Goal: Task Accomplishment & Management: Manage account settings

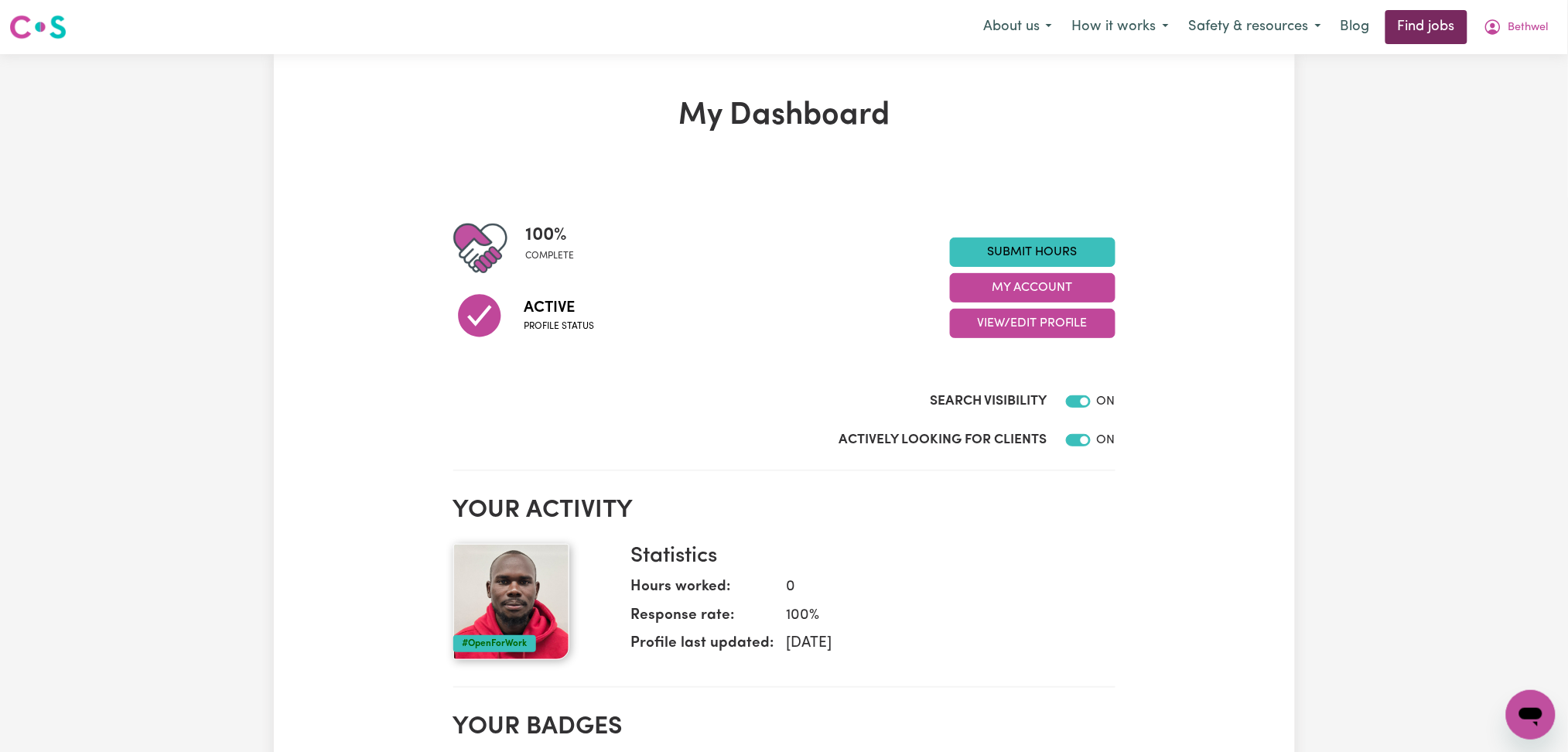
click at [1416, 26] on link "Find jobs" at bounding box center [1426, 27] width 82 height 34
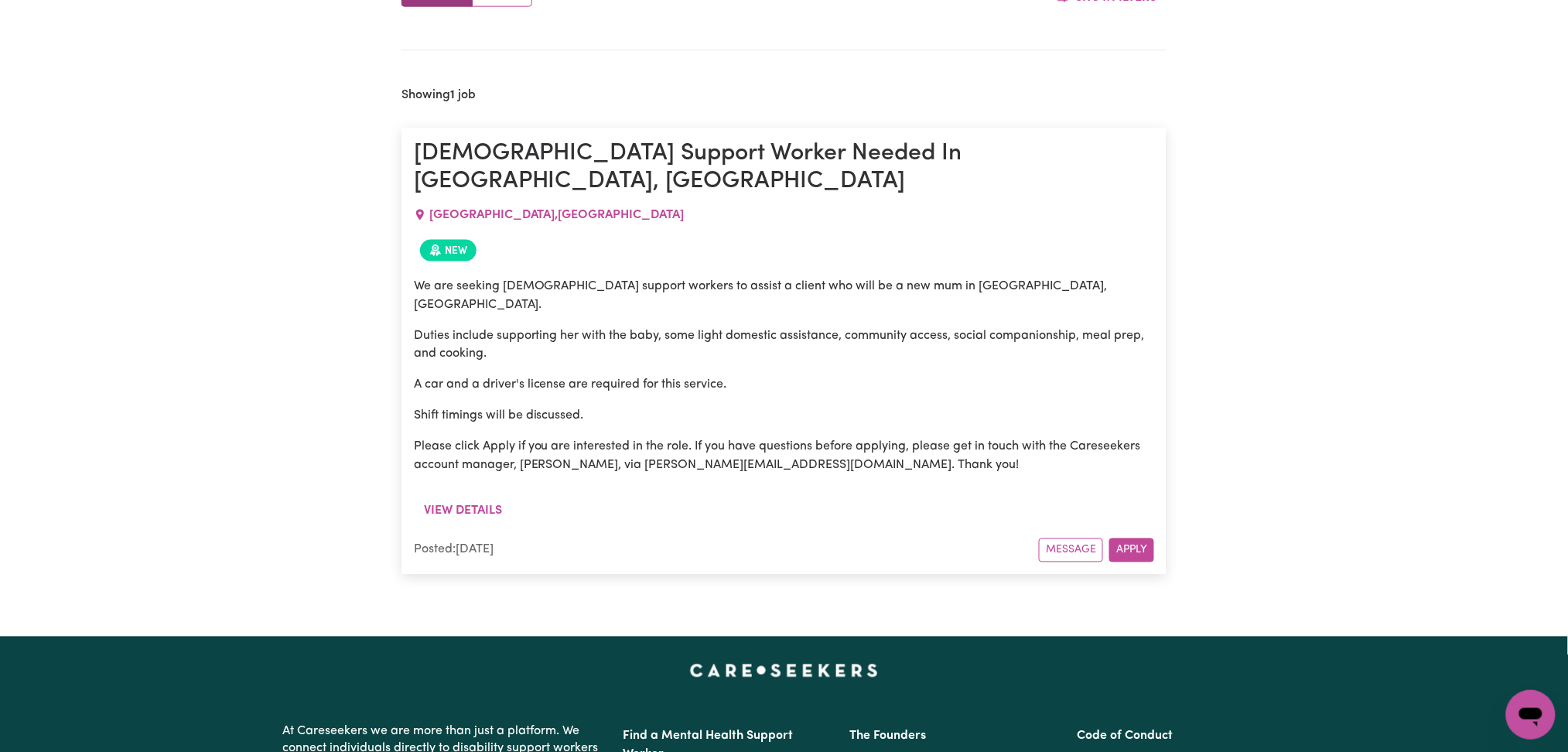
scroll to position [619, 0]
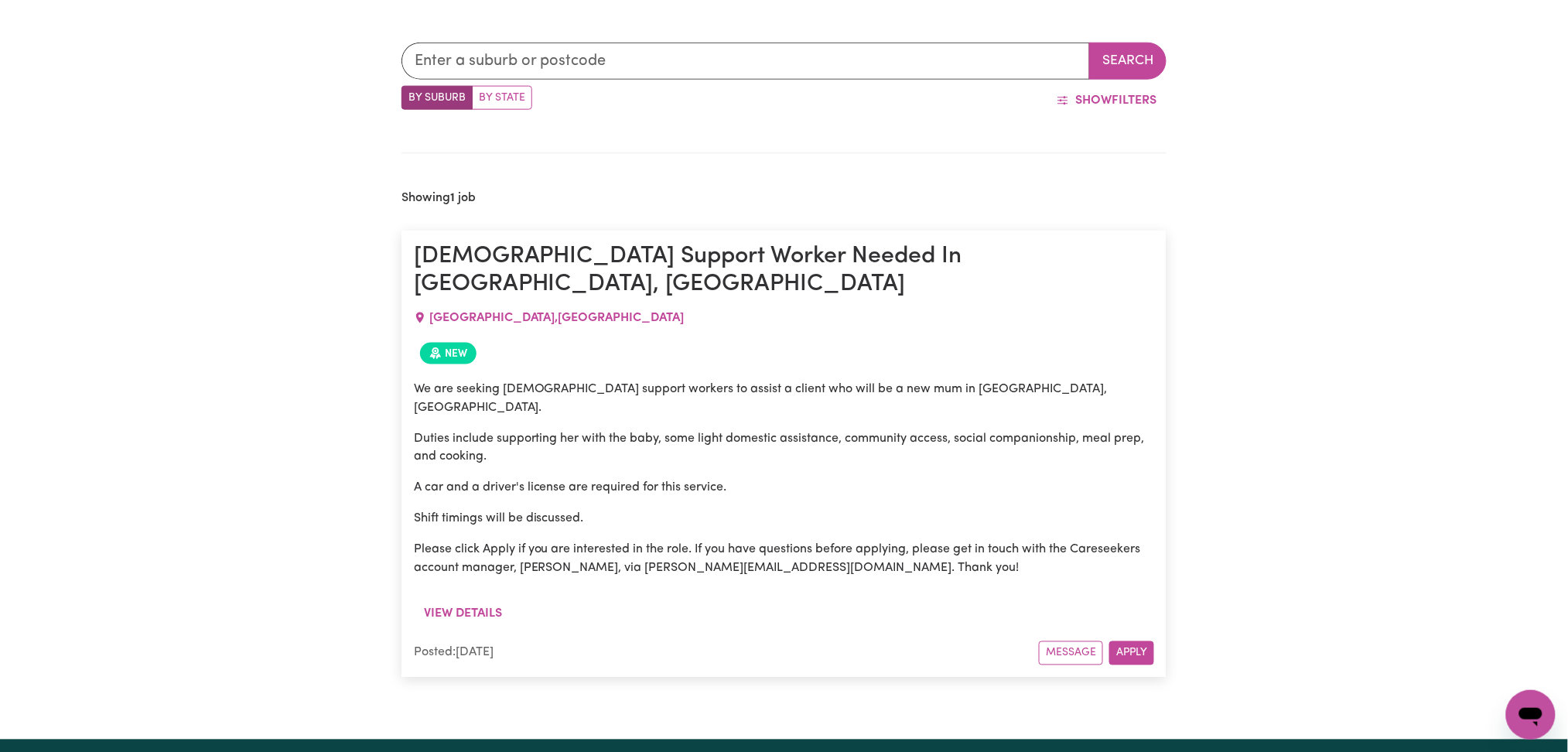
click at [456, 312] on span "[GEOGRAPHIC_DATA] , [GEOGRAPHIC_DATA]" at bounding box center [556, 318] width 255 height 12
copy span "[GEOGRAPHIC_DATA] , [GEOGRAPHIC_DATA]"
click at [697, 136] on div "Search By Suburb By State Show Filters Showing 1 job [DEMOGRAPHIC_DATA] Support…" at bounding box center [784, 354] width 784 height 697
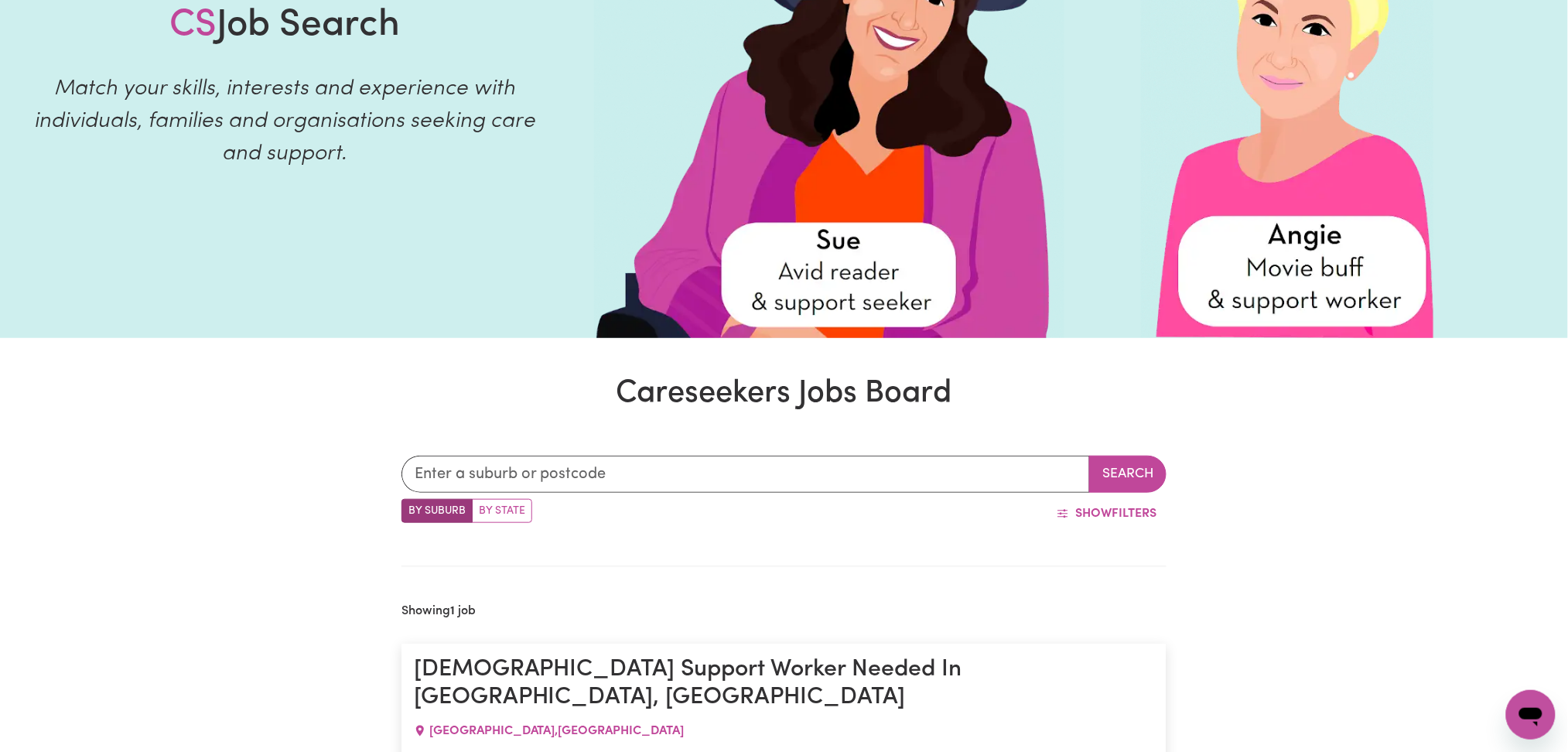
scroll to position [0, 0]
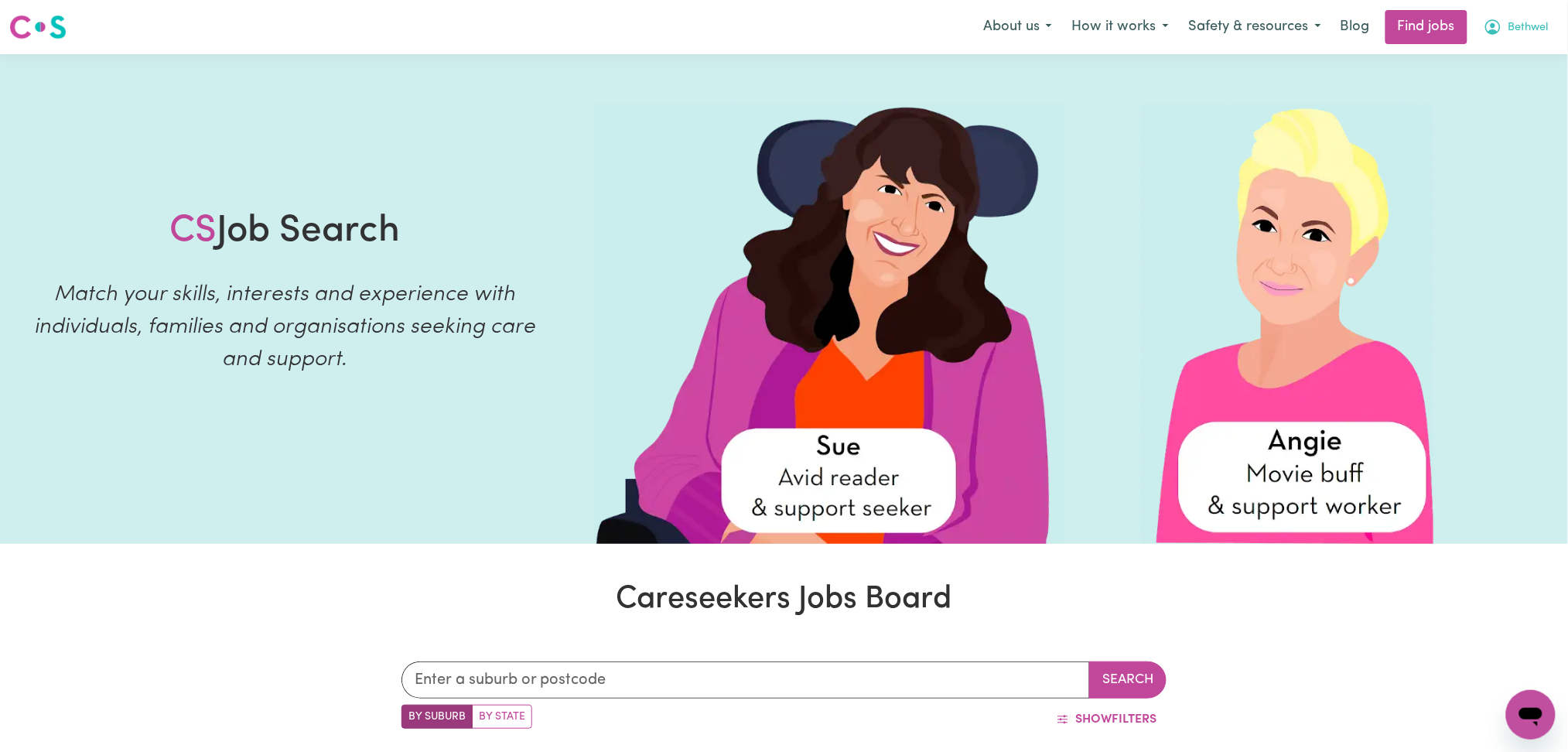
click at [1521, 25] on span "Bethwel" at bounding box center [1528, 28] width 40 height 17
click at [1497, 116] on link "Logout" at bounding box center [1496, 119] width 122 height 29
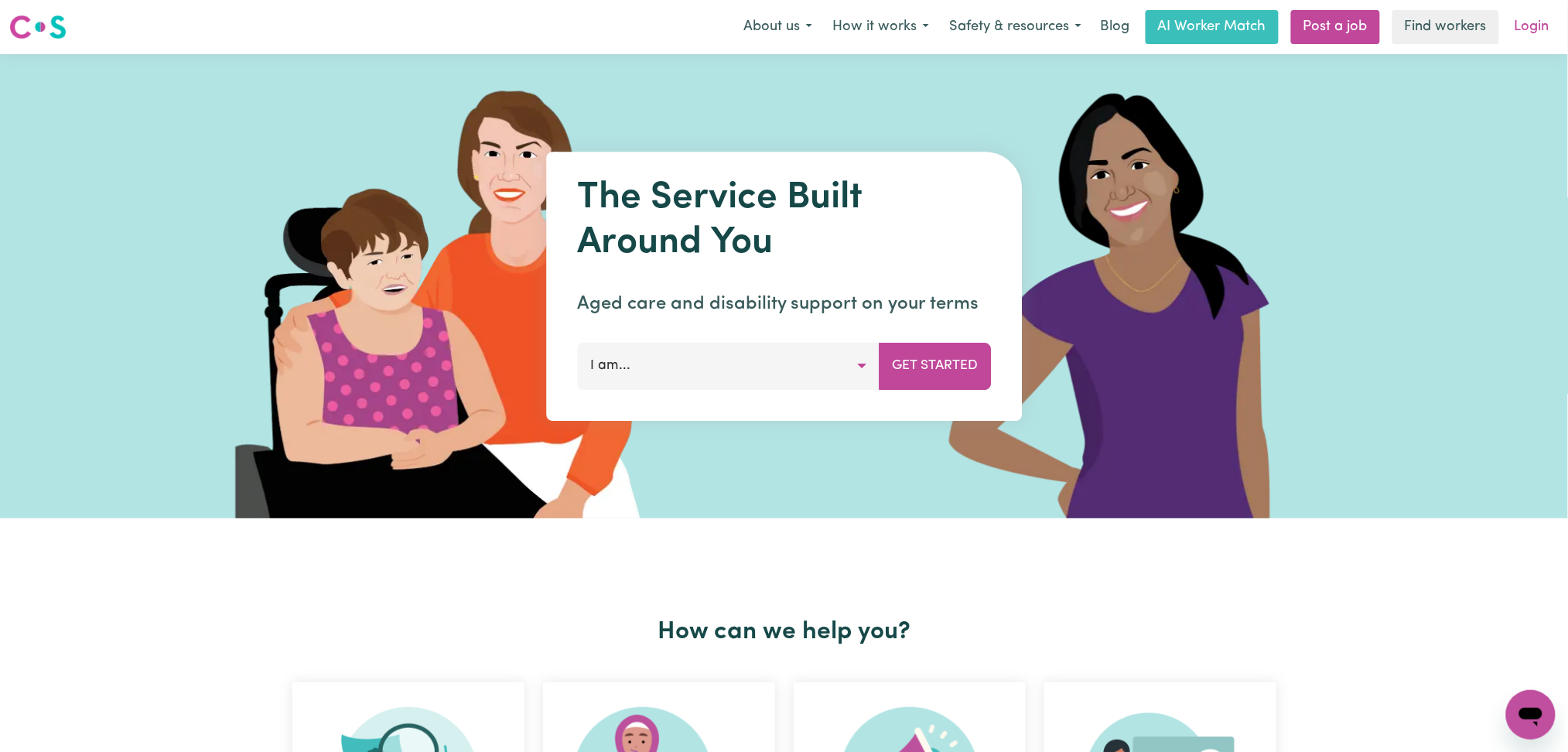
click at [1545, 27] on link "Login" at bounding box center [1532, 27] width 54 height 34
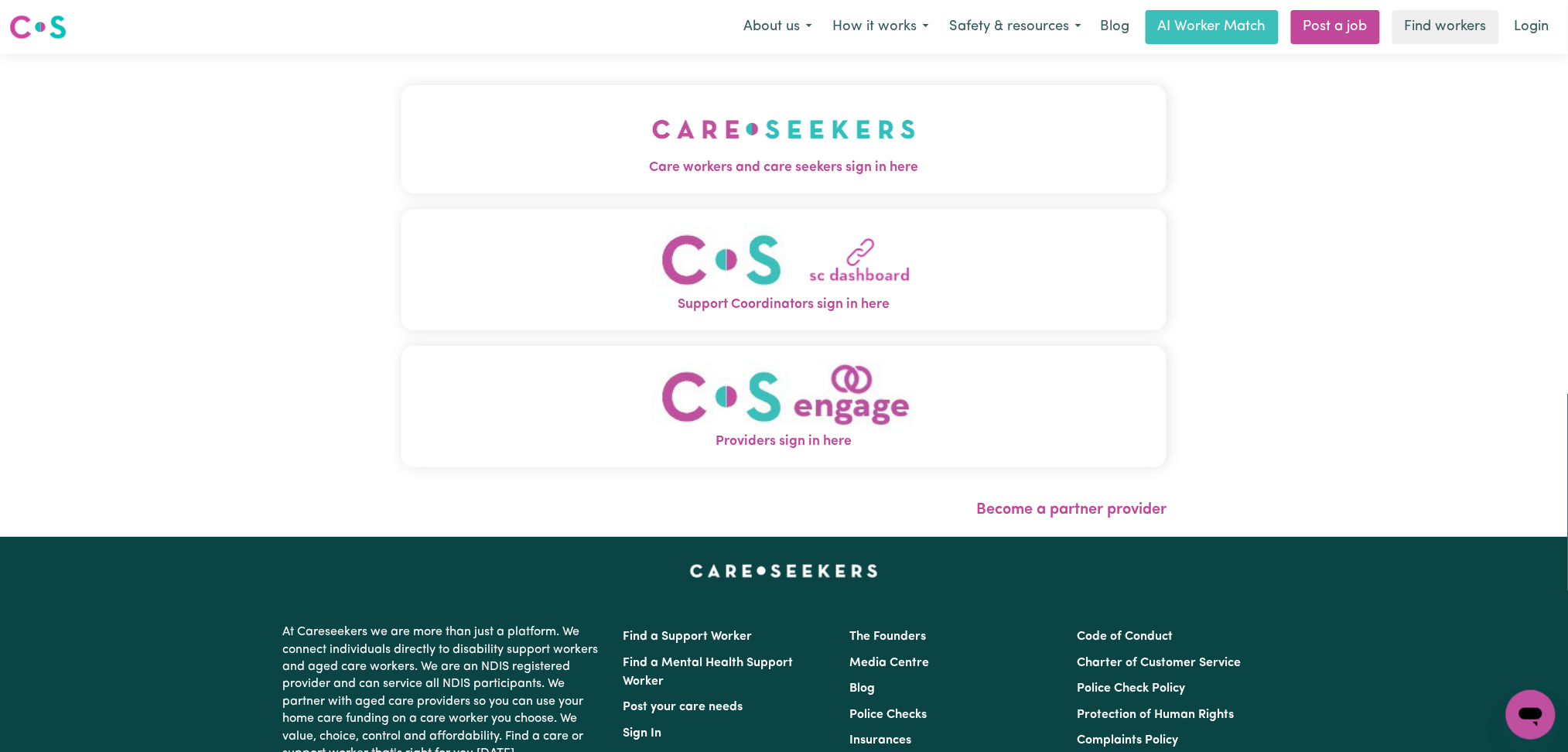
drag, startPoint x: 580, startPoint y: 123, endPoint x: 538, endPoint y: 123, distance: 42.0
click at [652, 123] on img "Care workers and care seekers sign in here" at bounding box center [784, 130] width 264 height 57
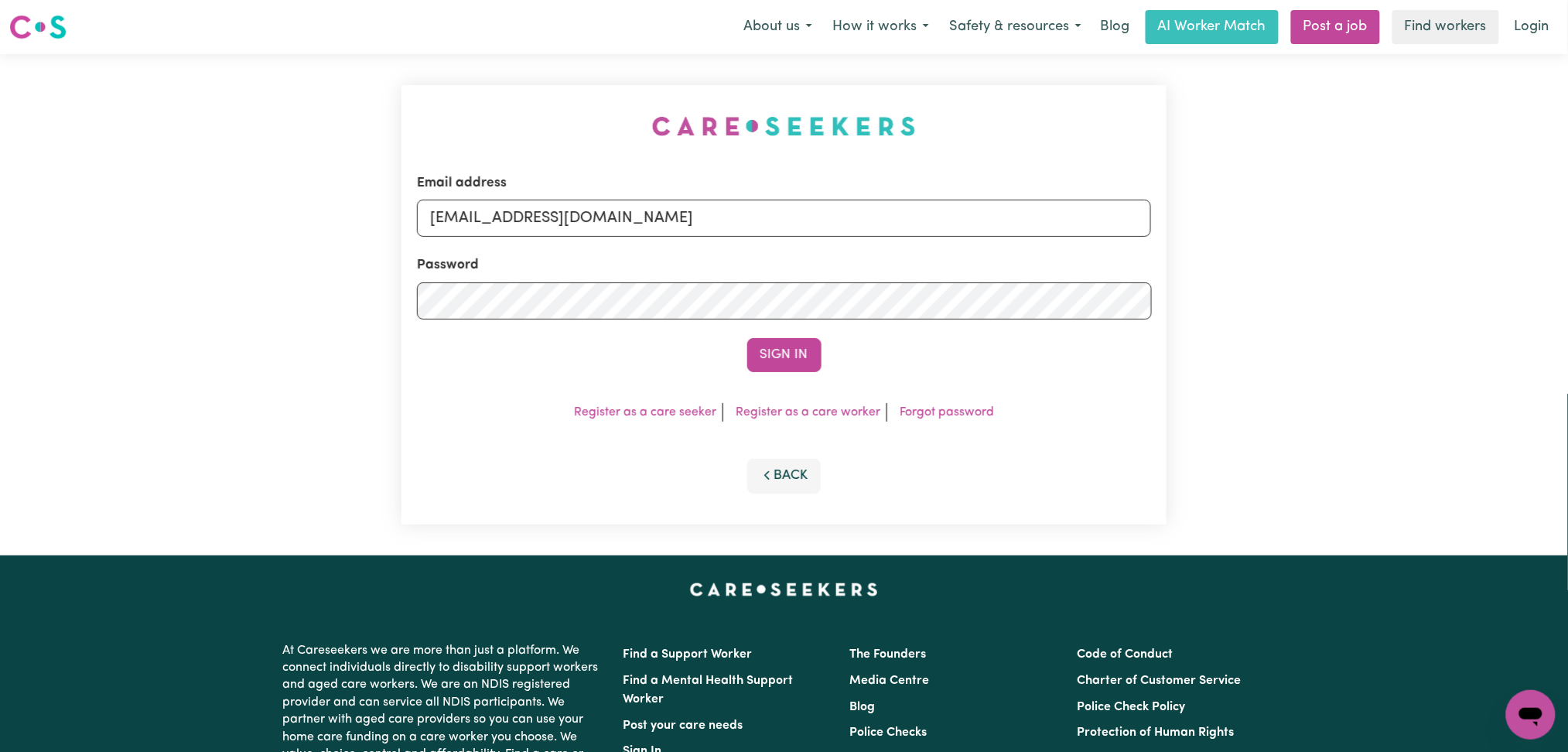
drag, startPoint x: 772, startPoint y: 260, endPoint x: 697, endPoint y: 228, distance: 81.5
click at [766, 255] on div "Password" at bounding box center [784, 287] width 735 height 64
drag, startPoint x: 652, startPoint y: 221, endPoint x: 606, endPoint y: 227, distance: 46.4
click at [641, 223] on input "[EMAIL_ADDRESS][DOMAIN_NAME]" at bounding box center [784, 218] width 735 height 37
drag, startPoint x: 511, startPoint y: 207, endPoint x: 1171, endPoint y: 278, distance: 663.8
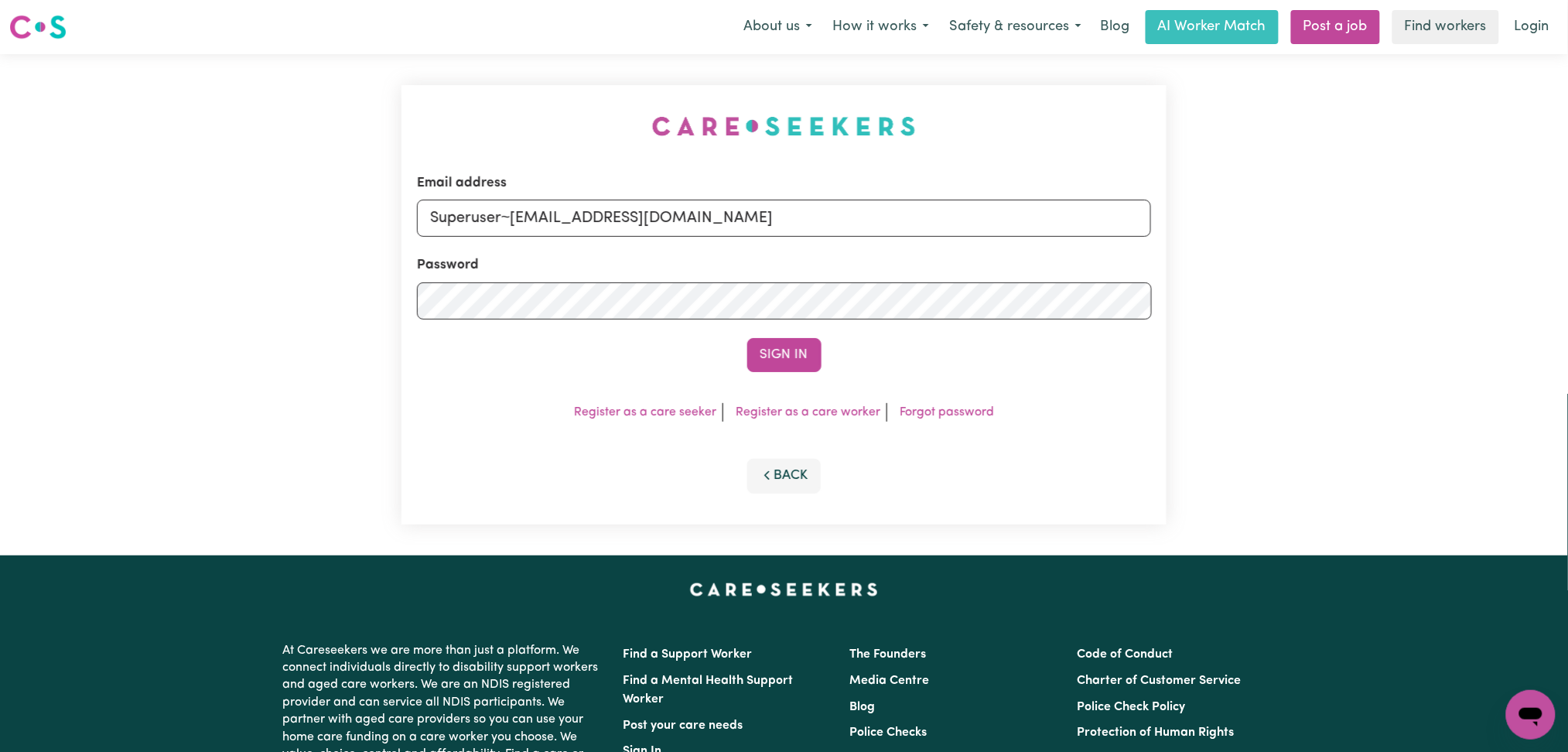
click at [1171, 278] on div "Email address Superuser~[EMAIL_ADDRESS][DOMAIN_NAME] Password Sign In Register …" at bounding box center [784, 305] width 784 height 501
type input "Superuser~[EMAIL_ADDRESS][DOMAIN_NAME]"
click at [790, 360] on button "Sign In" at bounding box center [784, 355] width 74 height 34
